Goal: Entertainment & Leisure: Consume media (video, audio)

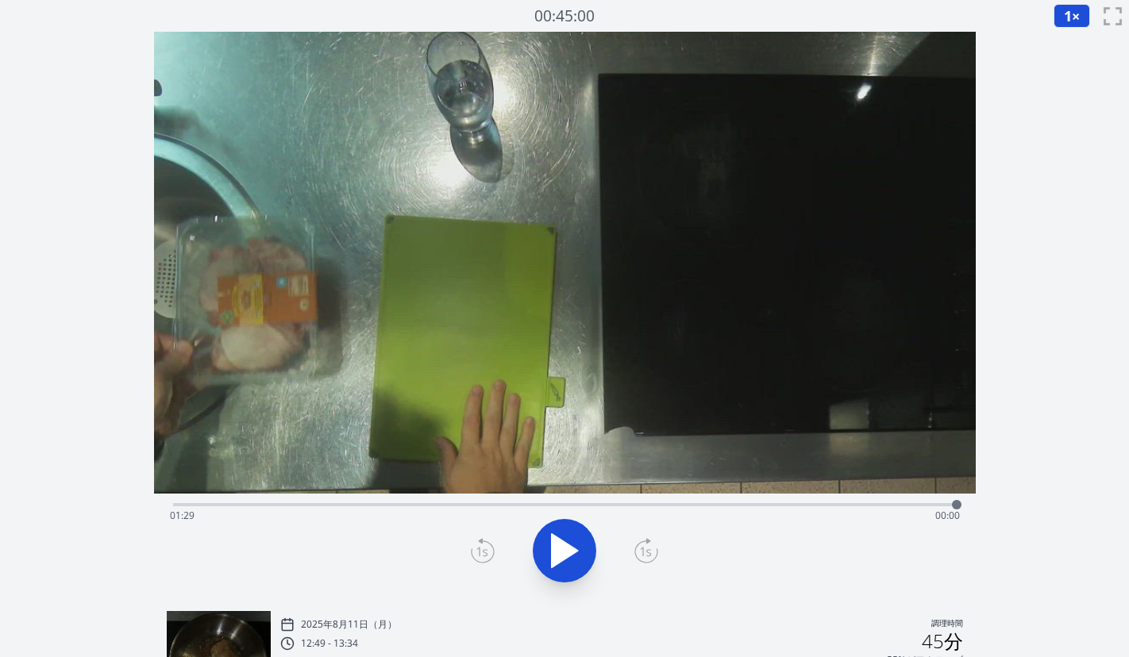
click at [383, 507] on div "経過時間: 01:29 残り時間: 00:00" at bounding box center [565, 515] width 790 height 25
click at [366, 504] on div "経過時間: 00:24 残り時間: 01:06" at bounding box center [565, 515] width 790 height 25
click at [344, 503] on div "経過時間: 00:22 残り時間: 01:08" at bounding box center [565, 503] width 784 height 19
click at [348, 504] on div at bounding box center [344, 505] width 10 height 10
click at [728, 503] on div "経過時間: 00:20 残り時間: 01:10" at bounding box center [565, 515] width 790 height 25
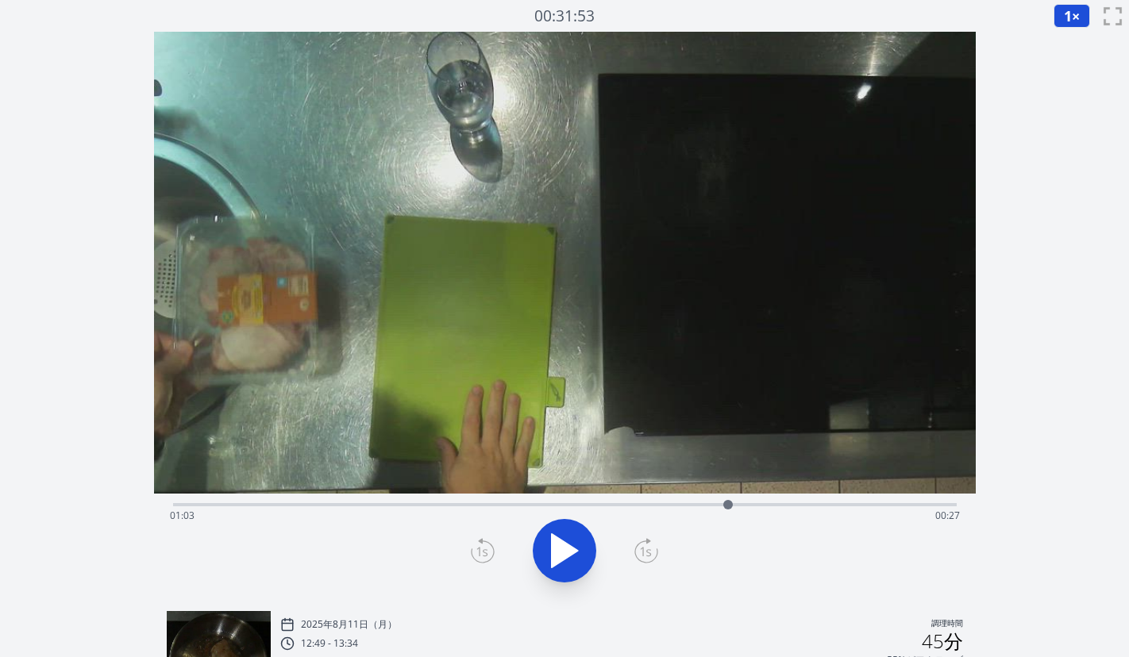
click at [761, 503] on div "経過時間: 01:03 残り時間: 00:27" at bounding box center [565, 515] width 790 height 25
click at [790, 504] on div "経過時間: 01:07 残り時間: 00:23" at bounding box center [565, 515] width 790 height 25
click at [835, 501] on div "経過時間: 01:10 残り時間: 00:20" at bounding box center [565, 503] width 784 height 19
click at [860, 506] on div "経過時間: 01:16 残り時間: 00:14" at bounding box center [565, 515] width 790 height 25
click at [873, 504] on div "経過時間: 01:18 残り時間: 00:12" at bounding box center [565, 515] width 790 height 25
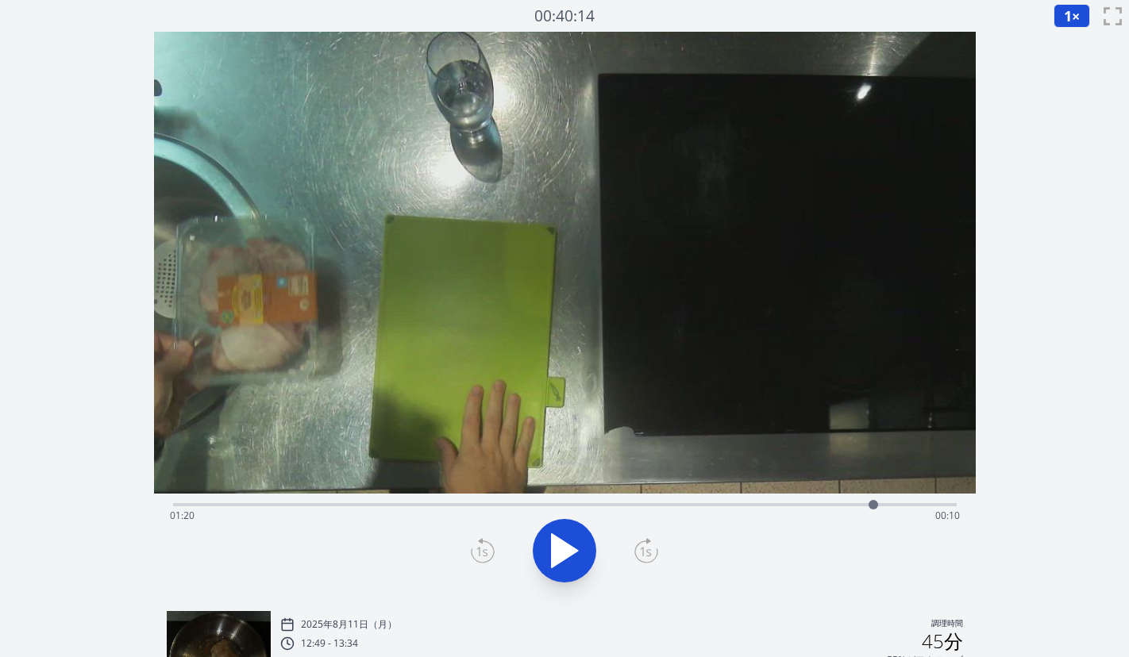
click at [884, 504] on div at bounding box center [873, 505] width 24 height 24
click at [897, 505] on div "経過時間: 01:21 残り時間: 00:09" at bounding box center [565, 515] width 790 height 25
click at [908, 503] on div at bounding box center [897, 505] width 24 height 24
click at [923, 503] on div "経過時間: 01:24 残り時間: 00:06" at bounding box center [565, 515] width 790 height 25
click at [936, 505] on div "経過時間: 01:26 残り時間: 00:04" at bounding box center [565, 515] width 790 height 25
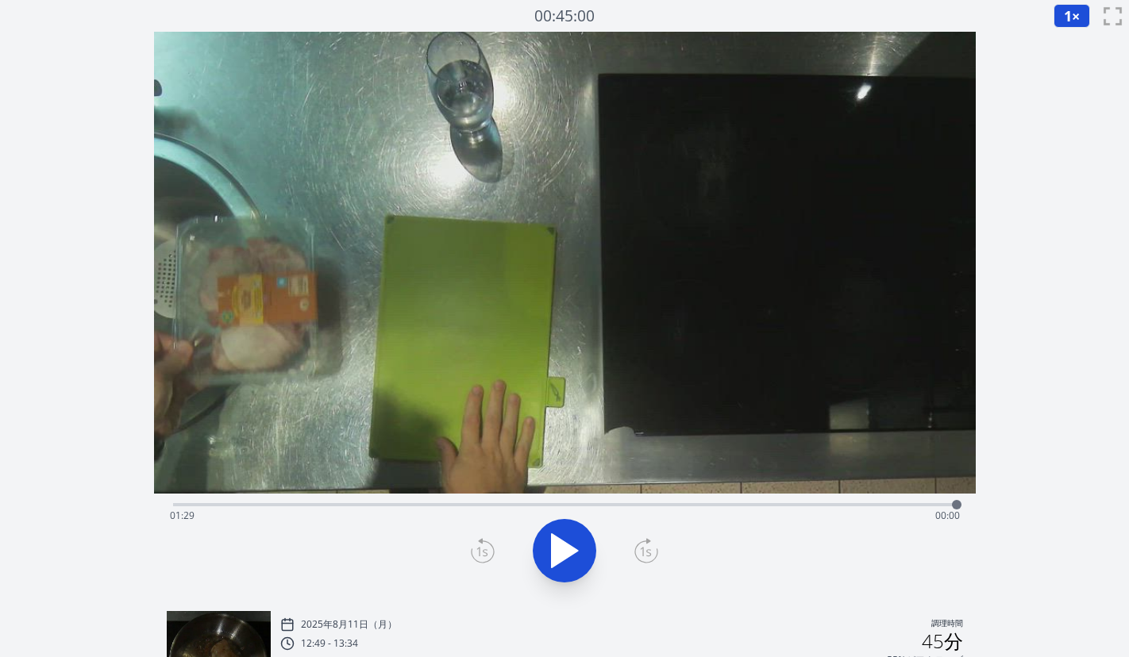
click at [467, 502] on div "経過時間: 01:29 残り時間: 00:00" at bounding box center [565, 503] width 784 height 19
click at [437, 503] on div "経過時間: 00:33 残り時間: 00:57" at bounding box center [565, 515] width 790 height 25
click at [418, 504] on div "経過時間: 00:30 残り時間: 01:00" at bounding box center [565, 515] width 790 height 25
click at [447, 505] on div "経過時間: 00:28 残り時間: 01:02" at bounding box center [565, 515] width 790 height 25
click at [466, 505] on div "経過時間: 00:31 残り時間: 00:59" at bounding box center [565, 515] width 790 height 25
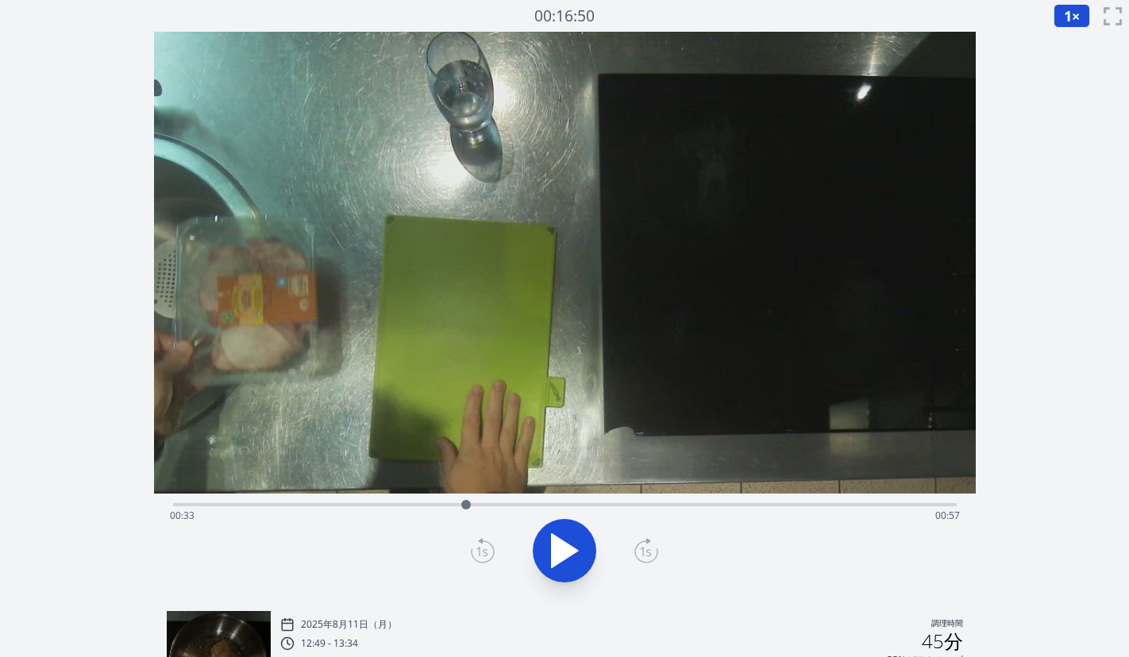
click at [482, 507] on div "経過時間: 00:33 残り時間: 00:57" at bounding box center [565, 515] width 790 height 25
click at [499, 508] on div "経過時間: 00:35 残り時間: 00:55" at bounding box center [565, 515] width 790 height 25
click at [509, 507] on div at bounding box center [499, 505] width 24 height 24
click at [579, 507] on div "経過時間: 00:38 残り時間: 00:52" at bounding box center [565, 515] width 790 height 25
click at [561, 503] on div "経過時間: 00:46 残り時間: 00:44" at bounding box center [565, 515] width 790 height 25
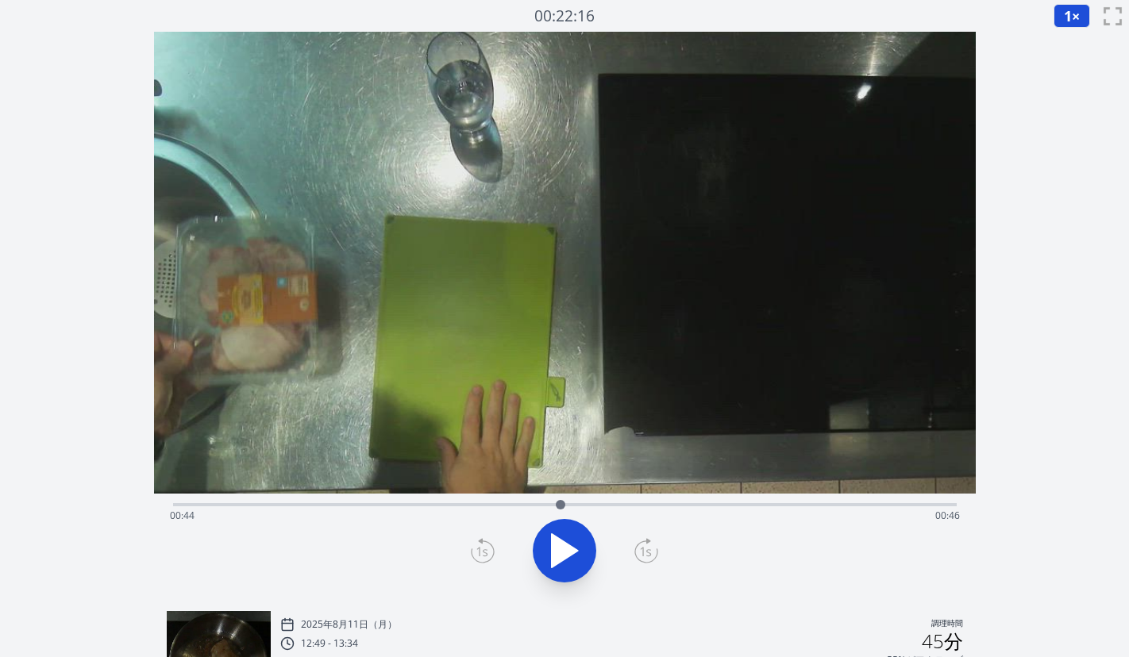
click at [890, 503] on div "経過時間: 00:44 残り時間: 00:46" at bounding box center [565, 515] width 790 height 25
click at [881, 505] on div at bounding box center [890, 505] width 24 height 24
click at [892, 503] on div at bounding box center [881, 505] width 24 height 24
click at [904, 504] on div "経過時間: 01:22 残り時間: 00:08" at bounding box center [565, 515] width 790 height 25
click at [915, 507] on div at bounding box center [904, 505] width 24 height 24
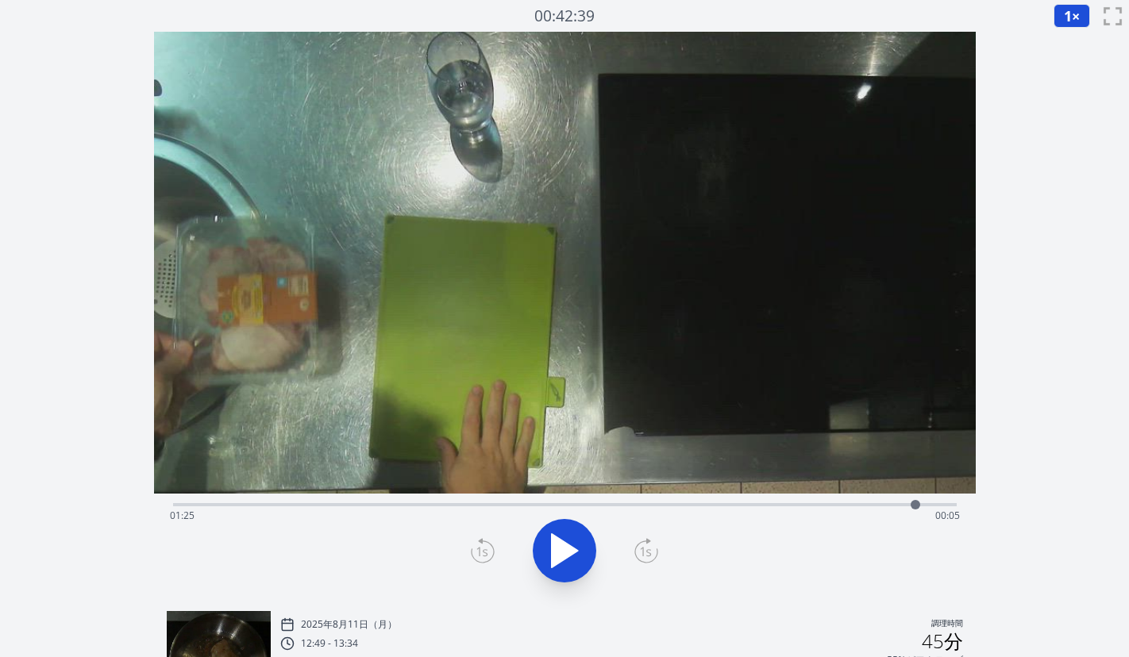
click at [923, 504] on div at bounding box center [916, 505] width 24 height 24
click at [902, 504] on div "経過時間: 01:26 残り時間: 00:04" at bounding box center [565, 515] width 790 height 25
click at [890, 505] on div at bounding box center [902, 505] width 24 height 24
click at [908, 508] on div "経過時間: 01:22 残り時間: 00:08" at bounding box center [565, 515] width 790 height 25
click at [925, 506] on div "経過時間: 01:24 残り時間: 00:06" at bounding box center [565, 515] width 790 height 25
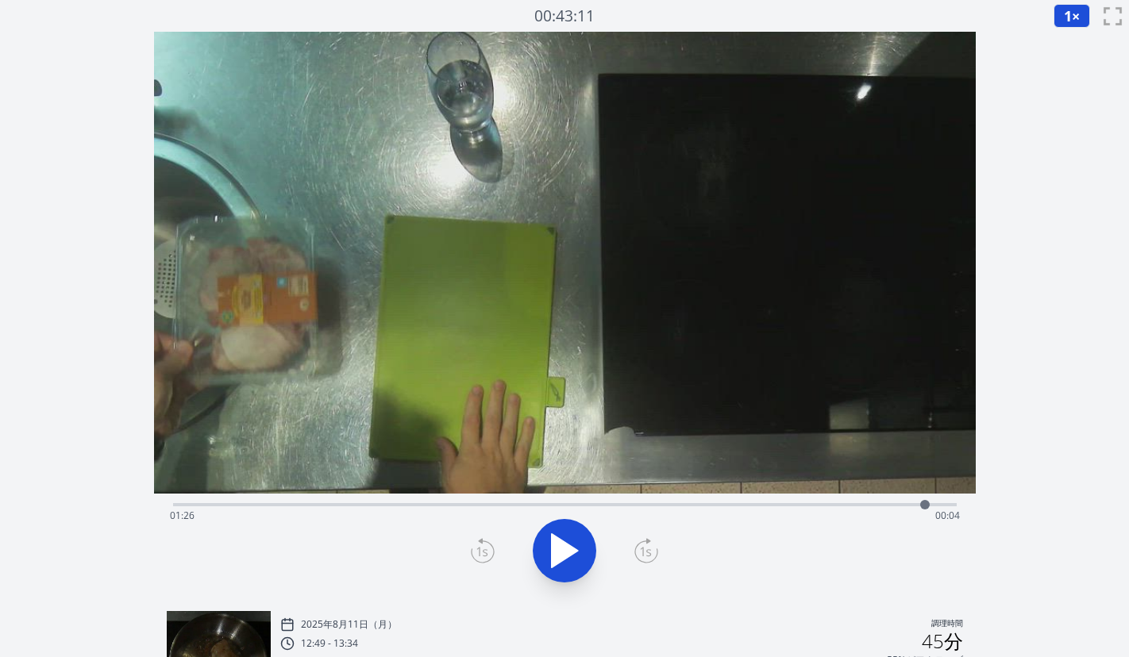
click at [936, 503] on div at bounding box center [925, 505] width 24 height 24
click at [639, 504] on div "経過時間: 01:29 残り時間: 00:01" at bounding box center [565, 515] width 790 height 25
click at [773, 505] on div "経過時間: 01:13 残り時間: 00:17" at bounding box center [565, 515] width 790 height 25
click at [756, 505] on div "経過時間: 01:09 残り時間: 00:21" at bounding box center [565, 515] width 790 height 25
click at [727, 504] on div "経過時間: 01:07 残り時間: 00:23" at bounding box center [565, 515] width 790 height 25
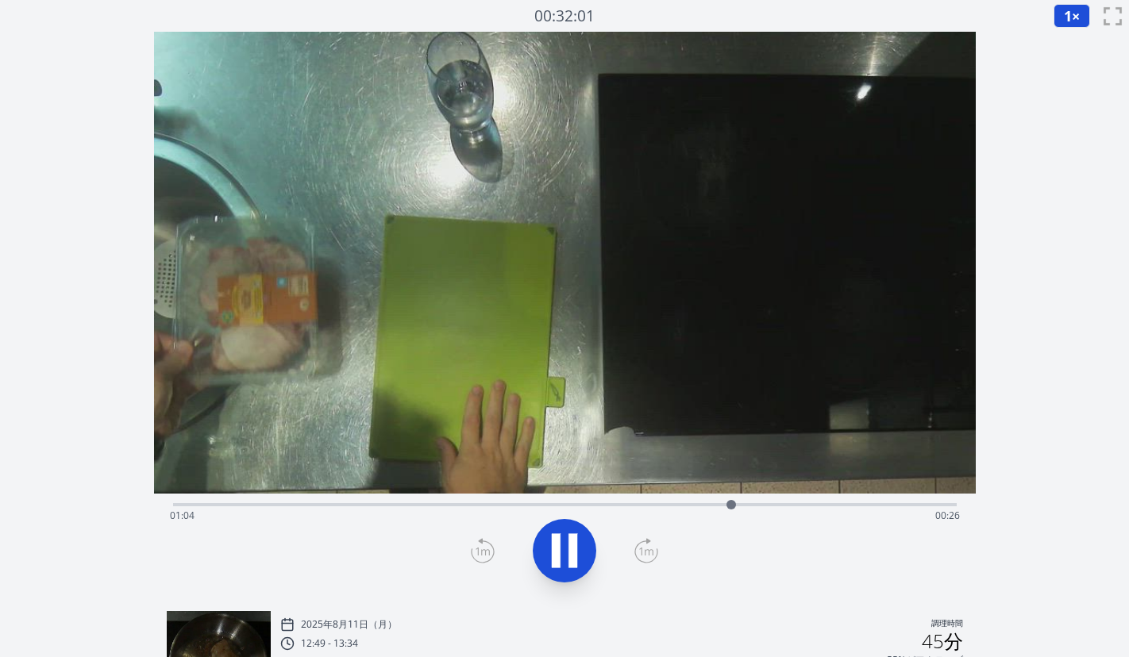
click at [703, 505] on div "経過時間: 01:04 残り時間: 00:26" at bounding box center [565, 515] width 790 height 25
click at [681, 505] on div "経過時間: 01:01 残り時間: 00:29" at bounding box center [565, 515] width 790 height 25
click at [657, 506] on div "経過時間: 00:59 残り時間: 00:31" at bounding box center [565, 515] width 790 height 25
click at [643, 507] on div "経過時間: 00:56 残り時間: 00:34" at bounding box center [565, 515] width 790 height 25
click at [301, 503] on div "経過時間: 01:06 残り時間: 00:24" at bounding box center [565, 515] width 790 height 25
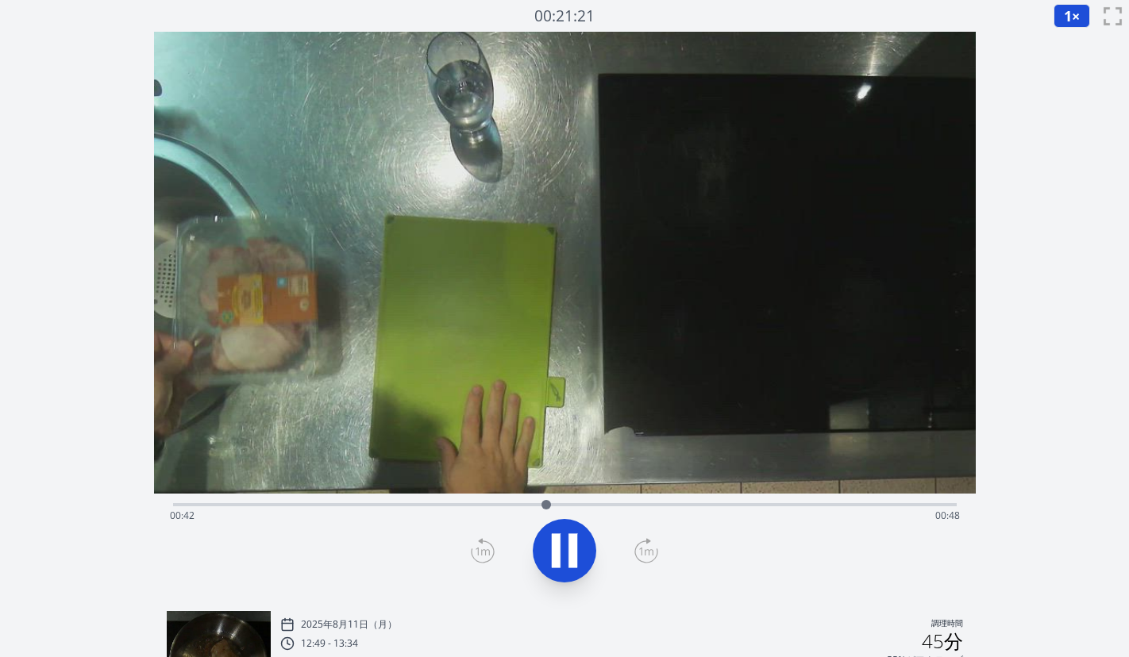
click at [301, 505] on div "経過時間: 00:42 残り時間: 00:48" at bounding box center [565, 515] width 790 height 25
click at [324, 505] on div "経過時間: 00:15 残り時間: 01:15" at bounding box center [565, 515] width 790 height 25
click at [358, 500] on div "経過時間: 00:17 残り時間: 01:13" at bounding box center [565, 503] width 784 height 19
click at [565, 504] on div "経過時間: 01:01 残り時間: 00:29" at bounding box center [565, 515] width 790 height 25
click at [517, 502] on div "経過時間: 00:46 残り時間: 00:44" at bounding box center [565, 503] width 784 height 19
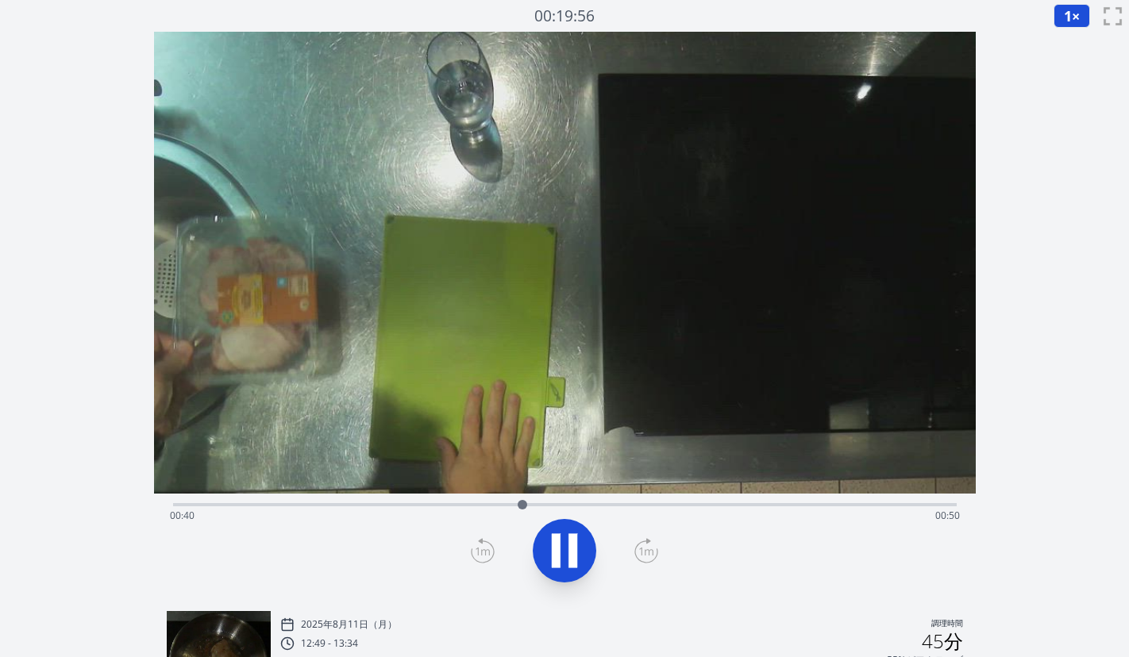
click at [456, 497] on div "経過時間: 00:40 残り時間: 00:50" at bounding box center [565, 503] width 784 height 19
click at [650, 507] on div "経過時間: 01:08 残り時間: 00:22" at bounding box center [565, 515] width 790 height 25
click at [797, 503] on div "経過時間: 01:24 残り時間: 00:06" at bounding box center [565, 515] width 790 height 25
click at [789, 507] on div "経過時間: 01:28 残り時間: 00:02" at bounding box center [565, 515] width 790 height 25
click at [691, 506] on div "経過時間: 01:11 残り時間: 00:19" at bounding box center [565, 515] width 790 height 25
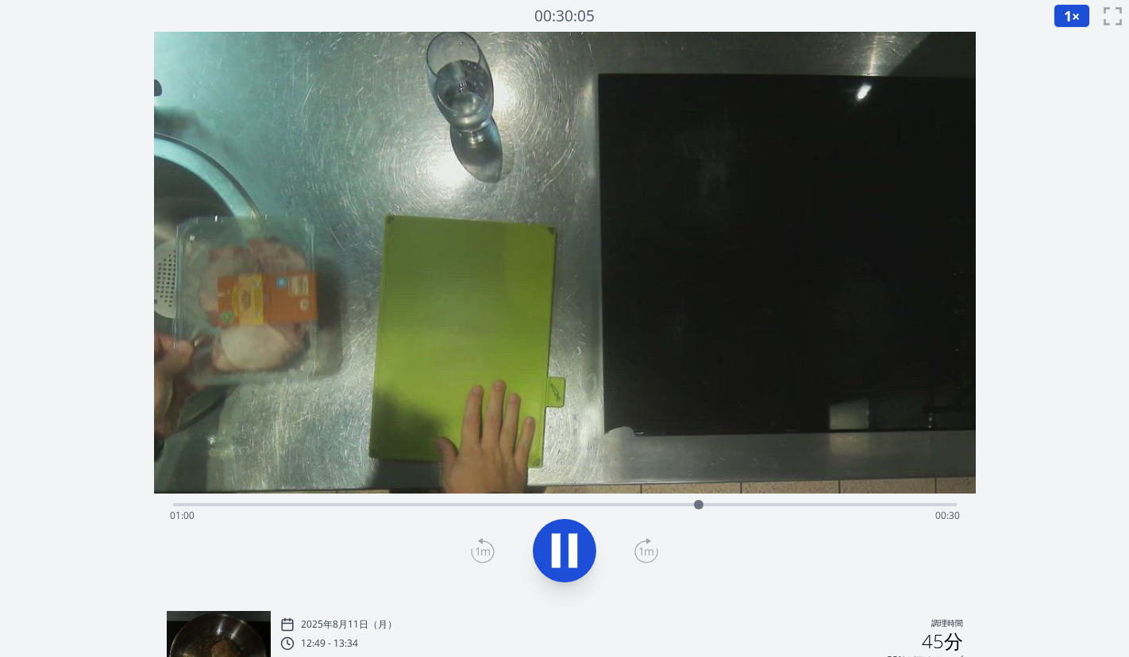
click at [665, 506] on div "経過時間: 01:00 残り時間: 00:30" at bounding box center [565, 515] width 790 height 25
click at [643, 507] on div "経過時間: 00:57 残り時間: 00:33" at bounding box center [565, 515] width 790 height 25
click at [839, 503] on div "経過時間: 01:25 残り時間: 00:05" at bounding box center [565, 515] width 790 height 25
click at [811, 505] on div "経過時間: 01:20 残り時間: 00:10" at bounding box center [565, 515] width 790 height 25
click at [783, 505] on div "経過時間: 01:13 残り時間: 00:17" at bounding box center [565, 515] width 790 height 25
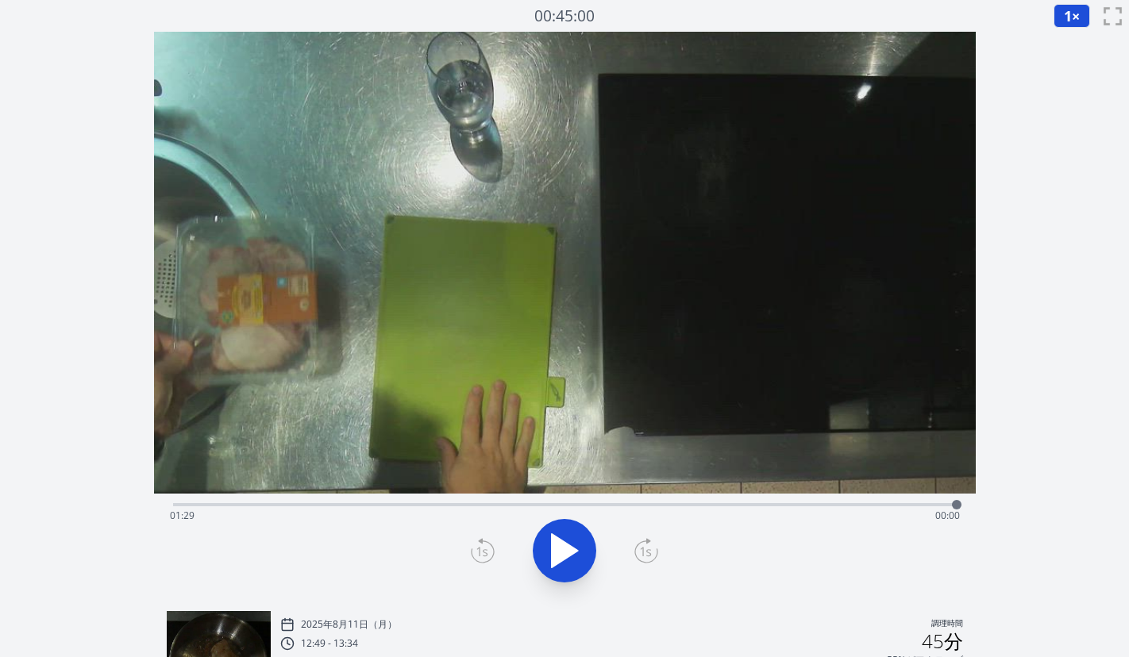
click at [760, 505] on div "経過時間: 01:29 残り時間: 00:00" at bounding box center [565, 515] width 790 height 25
click at [734, 504] on div "経過時間: 01:07 残り時間: 00:23" at bounding box center [565, 515] width 790 height 25
click at [689, 503] on div "経過時間: 01:04 残り時間: 00:26" at bounding box center [565, 515] width 790 height 25
click at [652, 506] on div "経過時間: 00:59 残り時間: 00:31" at bounding box center [565, 515] width 790 height 25
click at [691, 506] on div "経過時間: 00:55 残り時間: 00:35" at bounding box center [565, 515] width 790 height 25
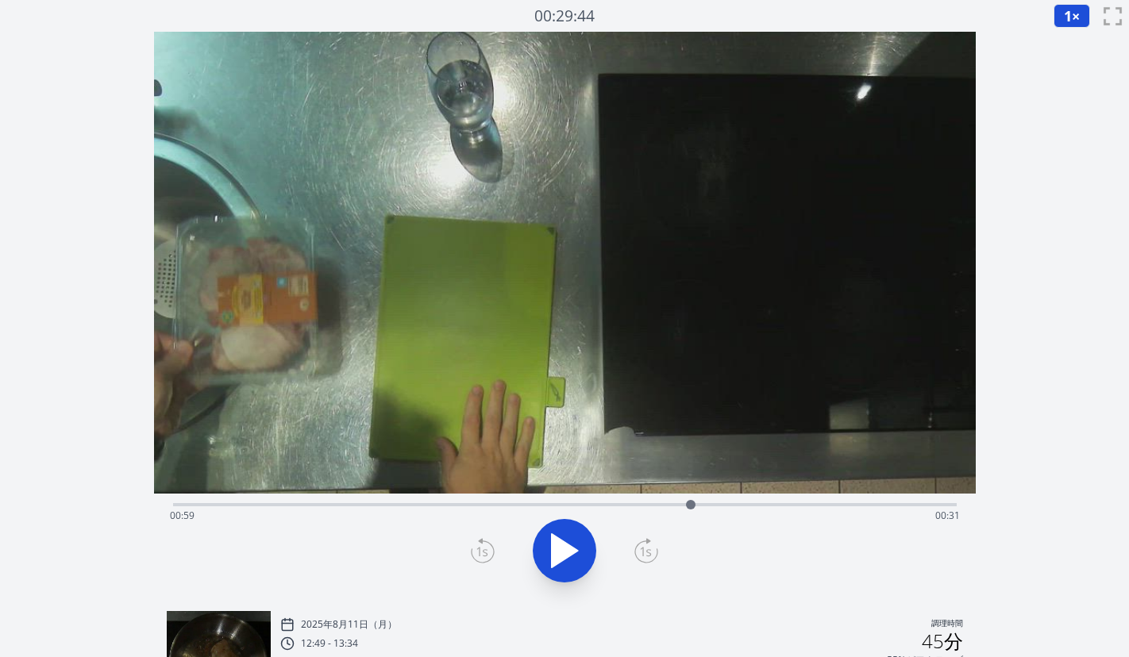
click at [730, 504] on div "経過時間: 00:59 残り時間: 00:31" at bounding box center [565, 515] width 790 height 25
click at [774, 502] on div "経過時間: 01:03 残り時間: 00:27" at bounding box center [565, 503] width 784 height 19
click at [801, 506] on div "経過時間: 01:09 残り時間: 00:21" at bounding box center [565, 515] width 790 height 25
click at [835, 507] on div "経過時間: 01:12 残り時間: 00:18" at bounding box center [565, 515] width 790 height 25
click at [853, 506] on div "経過時間: 01:16 残り時間: 00:14" at bounding box center [565, 515] width 790 height 25
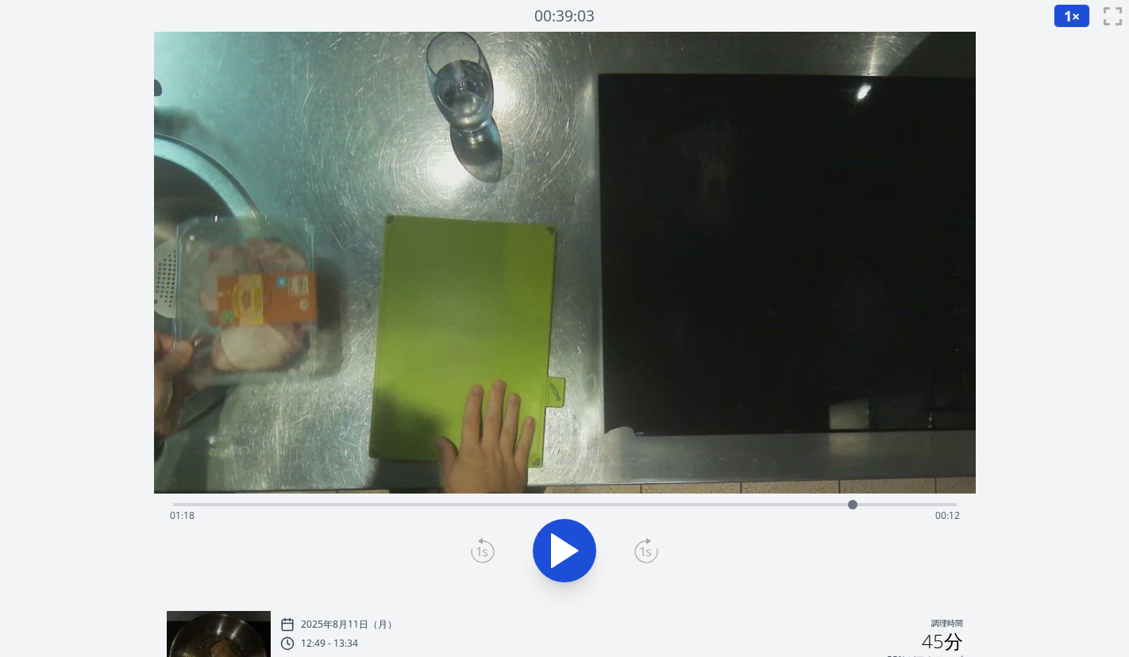
click at [866, 503] on div "経過時間: 01:18 残り時間: 00:12" at bounding box center [565, 515] width 790 height 25
click at [884, 507] on div "経過時間: 01:19 残り時間: 00:11" at bounding box center [565, 515] width 790 height 25
click at [897, 505] on div "経過時間: 01:21 残り時間: 00:09" at bounding box center [565, 515] width 790 height 25
click at [864, 507] on div "経過時間: 01:23 残り時間: 00:07" at bounding box center [565, 515] width 790 height 25
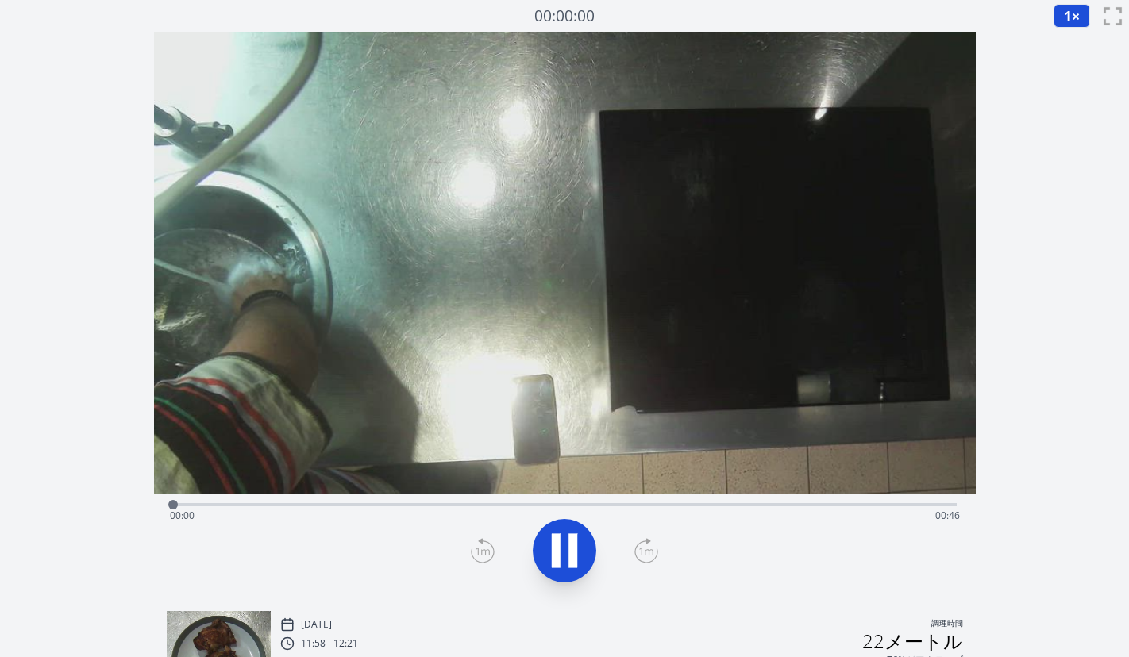
click at [342, 506] on div "経過時間: 00:00 残り時間: 00:46" at bounding box center [565, 515] width 790 height 25
click at [410, 505] on div "経過時間: 00:09 残り時間: 00:37" at bounding box center [565, 515] width 790 height 25
